Goal: Task Accomplishment & Management: Use online tool/utility

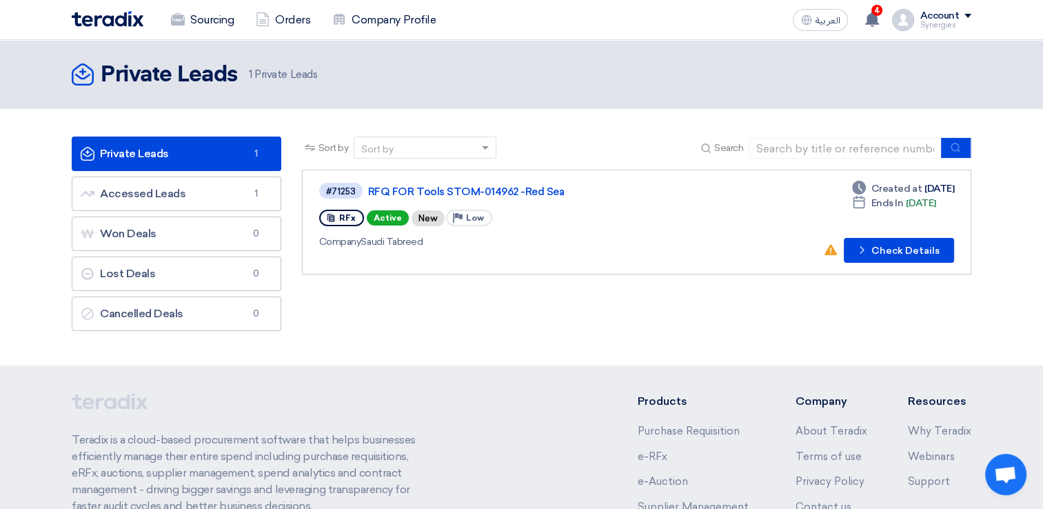
click at [929, 18] on div "Account" at bounding box center [939, 16] width 39 height 12
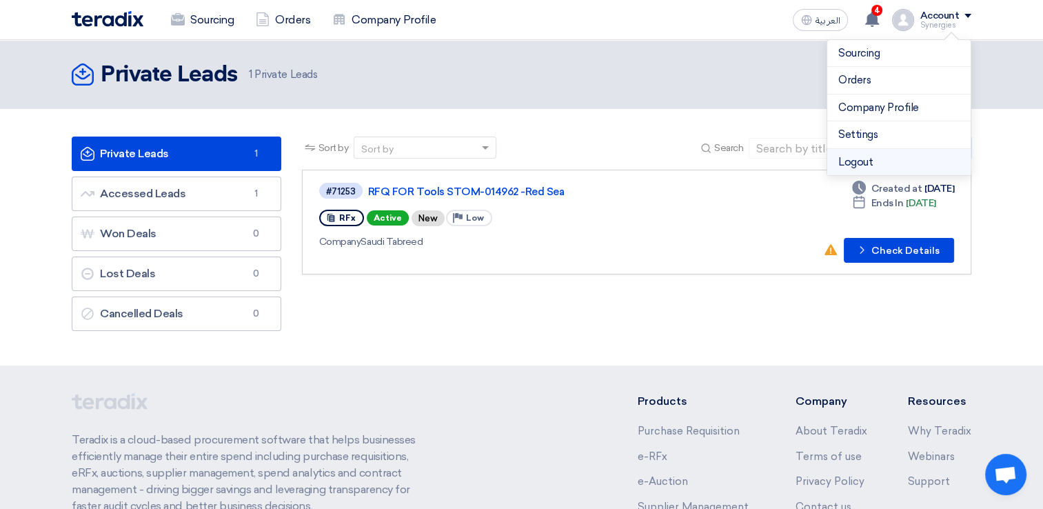
click at [850, 158] on li "Logout" at bounding box center [899, 162] width 143 height 27
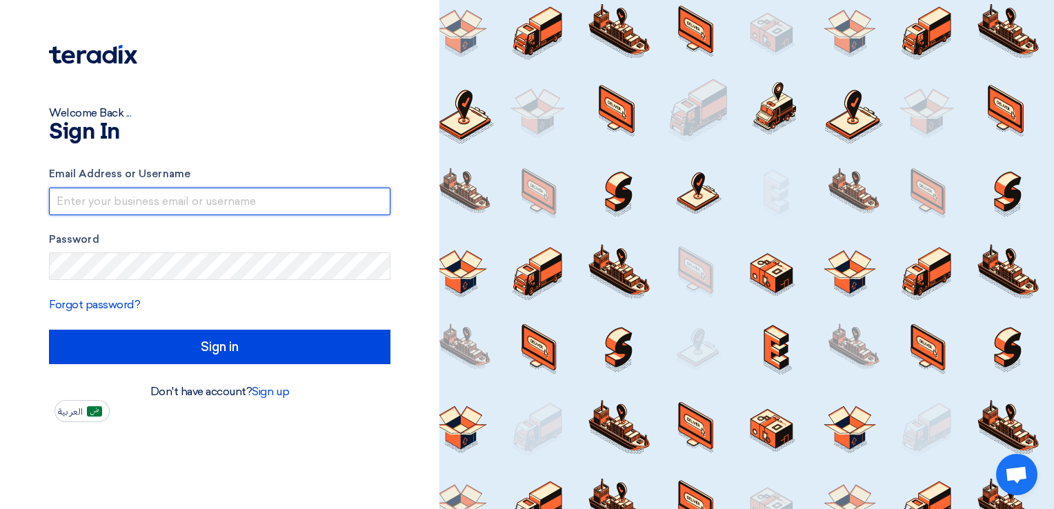
type input "[EMAIL_ADDRESS][DOMAIN_NAME]"
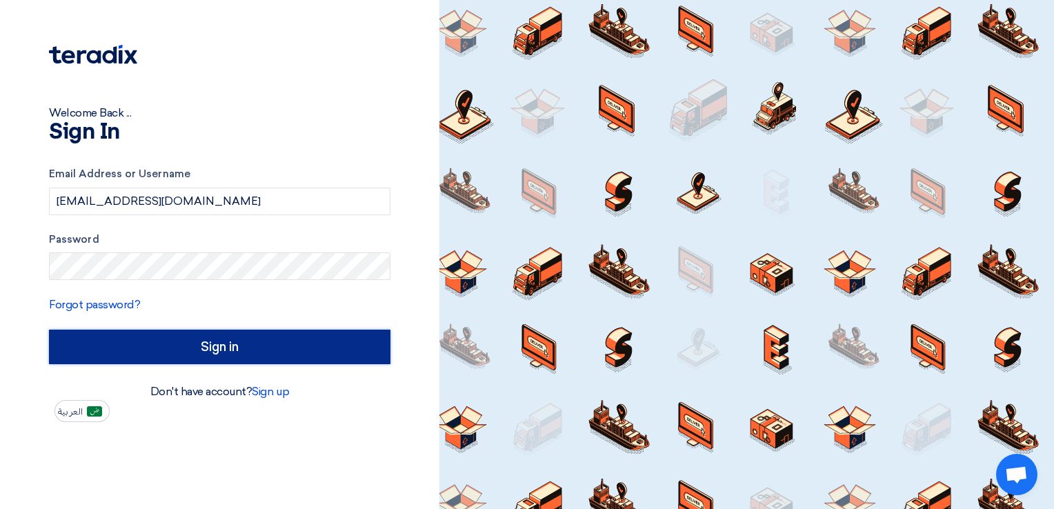
click at [217, 345] on input "Sign in" at bounding box center [219, 347] width 341 height 34
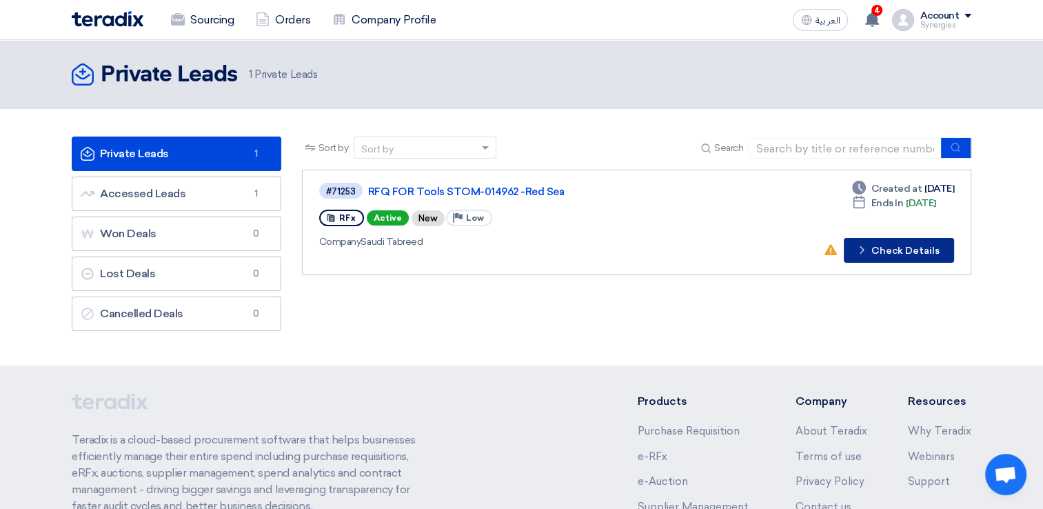
click at [866, 267] on link "#71253 RFQ FOR Tools STOM-014962 -[GEOGRAPHIC_DATA] RFx Active New Priority Low…" at bounding box center [637, 222] width 670 height 105
click at [861, 258] on button "Check details Check Details" at bounding box center [899, 250] width 110 height 25
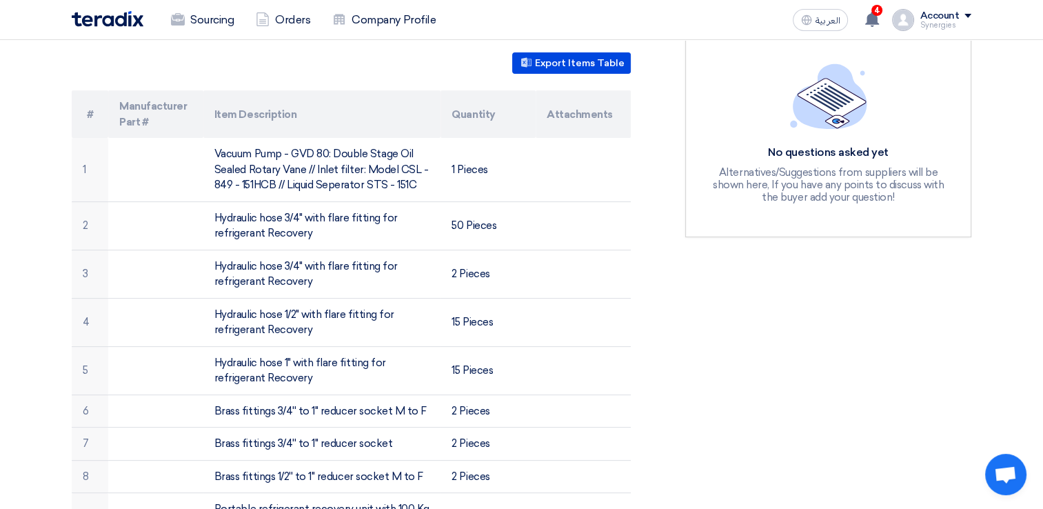
scroll to position [276, 0]
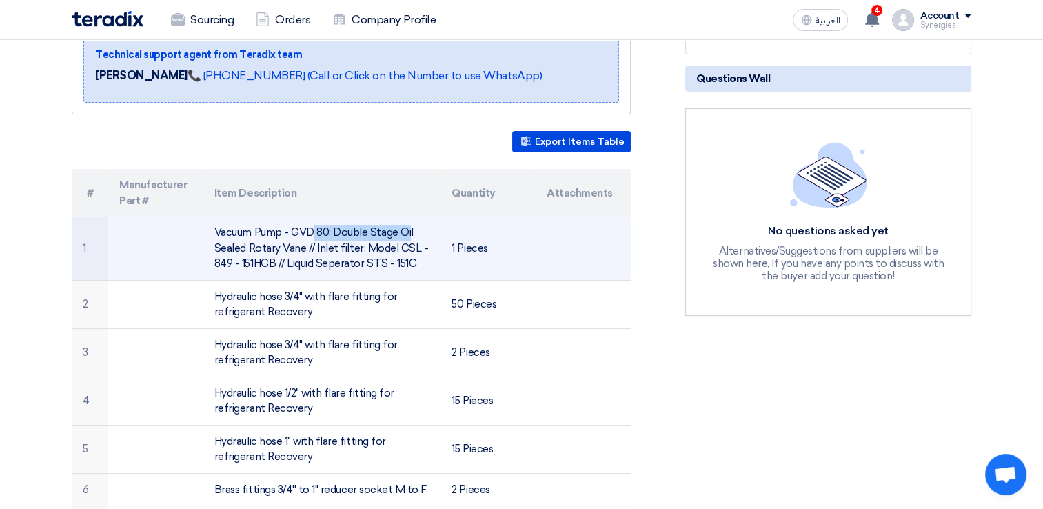
drag, startPoint x: 215, startPoint y: 230, endPoint x: 329, endPoint y: 233, distance: 113.8
click at [329, 233] on td "Vacuum Pump - GVD 80: Double Stage Oil Sealed Rotary Vane // Inlet filter: Mode…" at bounding box center [322, 248] width 238 height 63
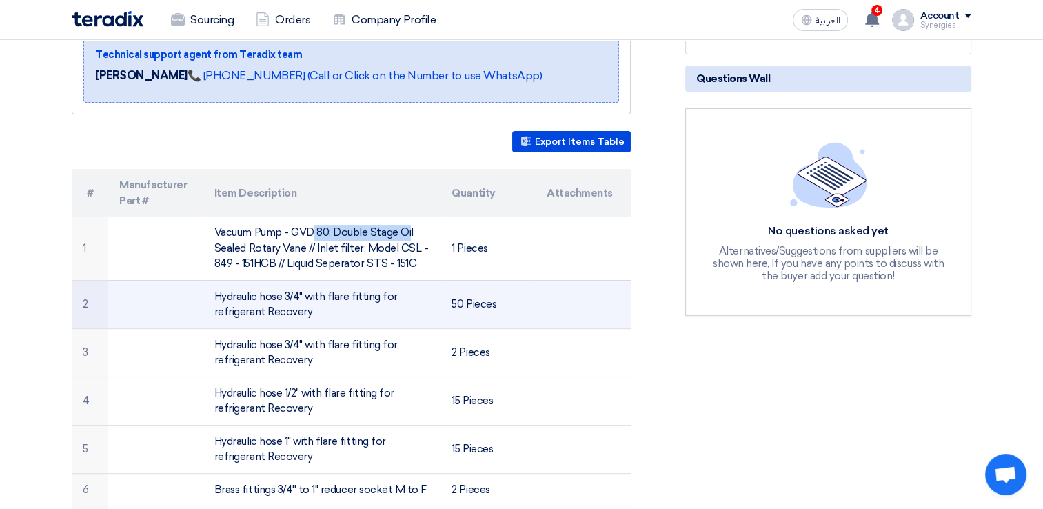
copy td "Vacuum Pump - GVD 80"
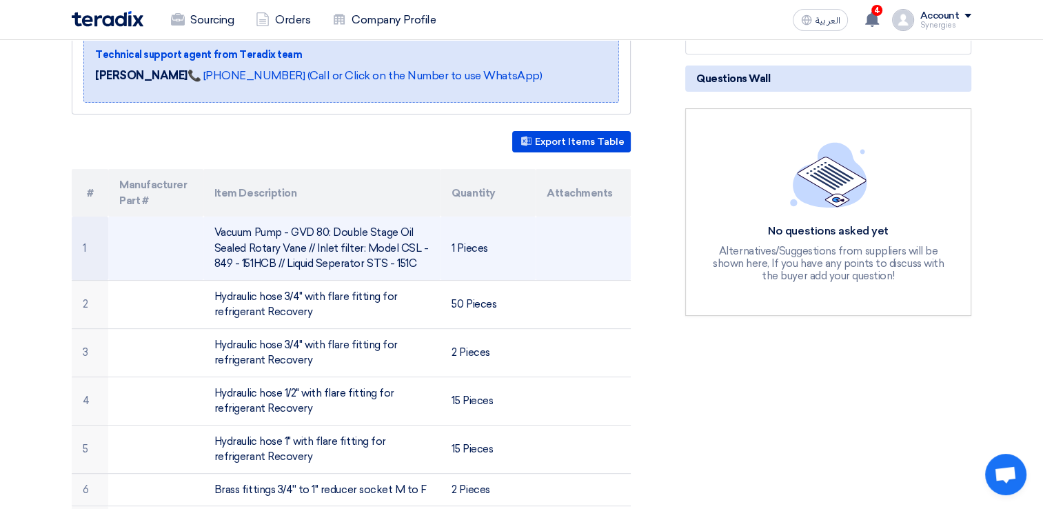
click at [171, 268] on td at bounding box center [155, 248] width 95 height 63
drag, startPoint x: 361, startPoint y: 246, endPoint x: 273, endPoint y: 262, distance: 89.7
click at [273, 262] on td "Vacuum Pump - GVD 80: Double Stage Oil Sealed Rotary Vane // Inlet filter: Mode…" at bounding box center [322, 248] width 238 height 63
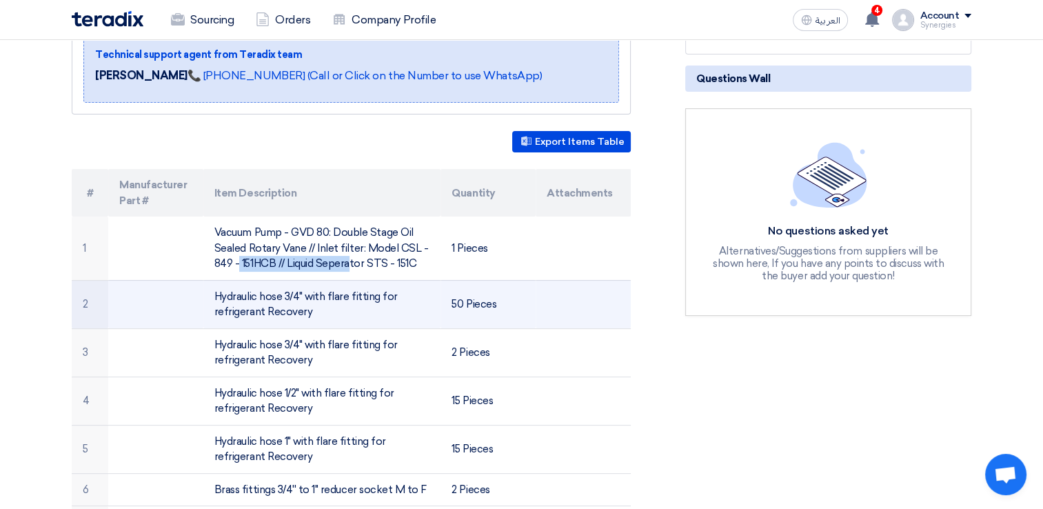
copy td "Model CSL - 849 - 151HCB"
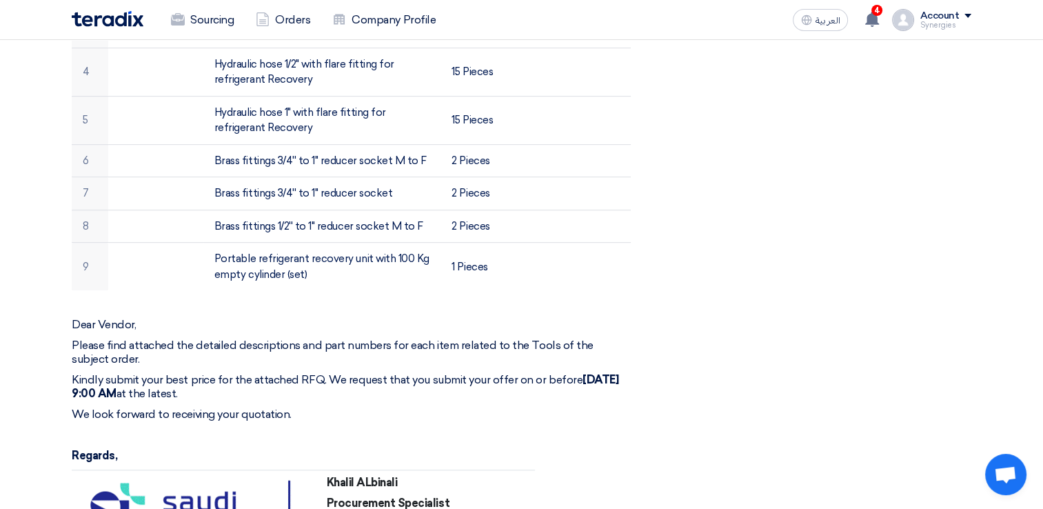
scroll to position [690, 0]
